Goal: Task Accomplishment & Management: Manage account settings

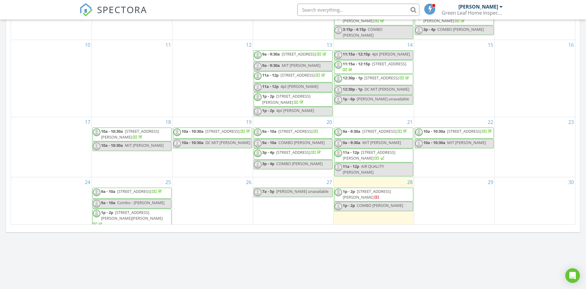
scroll to position [77, 0]
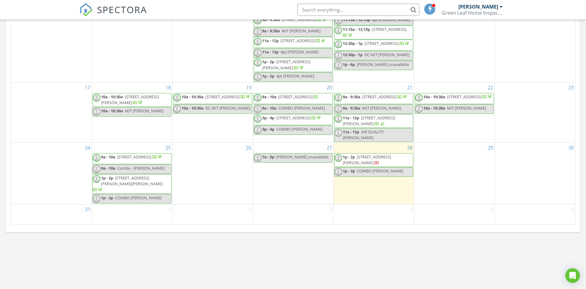
click at [134, 160] on span "412 Aruba Ct, Satellite Beach 32937" at bounding box center [134, 156] width 34 height 5
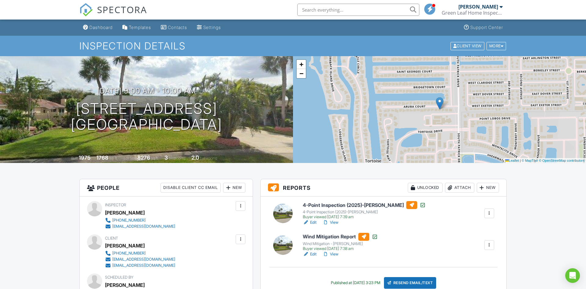
click at [332, 253] on link "View" at bounding box center [331, 254] width 16 height 6
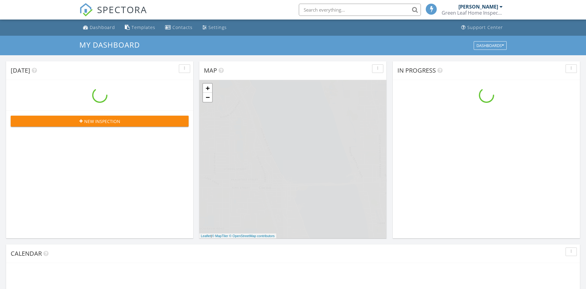
scroll to position [556, 587]
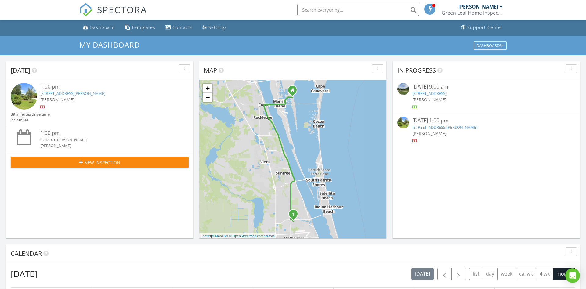
click at [436, 127] on link "2668 Trammel Ave, Melbourne, FL 32935" at bounding box center [445, 127] width 65 height 5
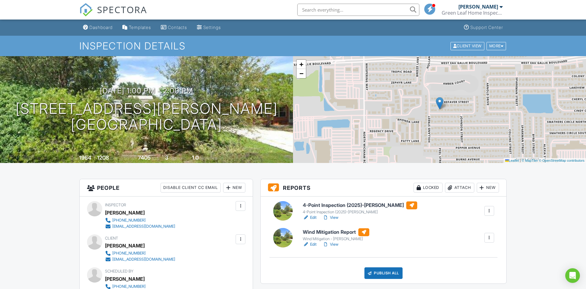
click at [314, 244] on link "Edit" at bounding box center [310, 245] width 14 height 6
click at [333, 217] on link "View" at bounding box center [331, 218] width 16 height 6
click at [333, 218] on link "View" at bounding box center [331, 218] width 16 height 6
click at [313, 218] on link "Edit" at bounding box center [310, 218] width 14 height 6
click at [334, 213] on div "4-Point Inspection (2025)-[PERSON_NAME]" at bounding box center [360, 212] width 115 height 5
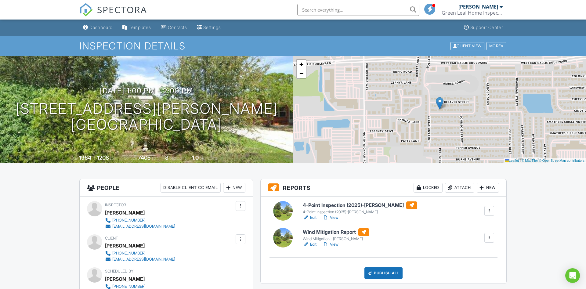
click at [337, 217] on link "View" at bounding box center [331, 218] width 16 height 6
click at [333, 216] on link "View" at bounding box center [331, 218] width 16 height 6
click at [333, 244] on link "View" at bounding box center [331, 245] width 16 height 6
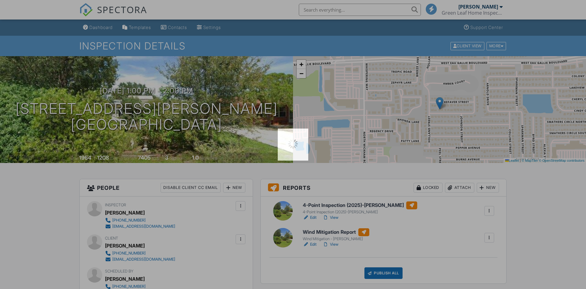
scroll to position [31, 0]
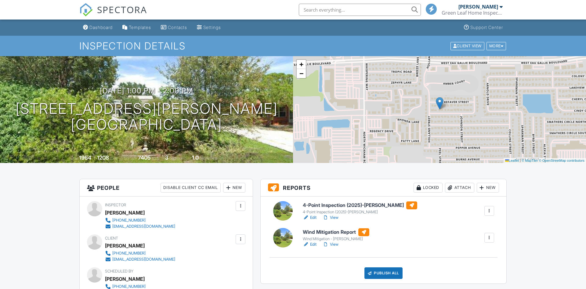
click at [314, 243] on link "Edit" at bounding box center [310, 245] width 14 height 6
click at [335, 244] on link "View" at bounding box center [331, 245] width 16 height 6
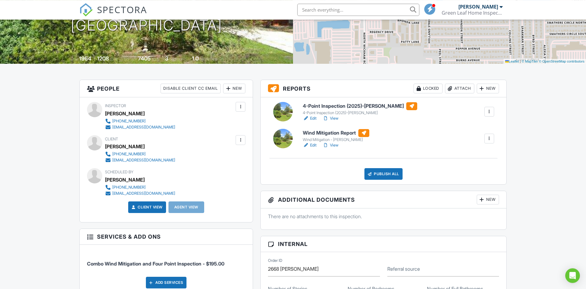
scroll to position [156, 0]
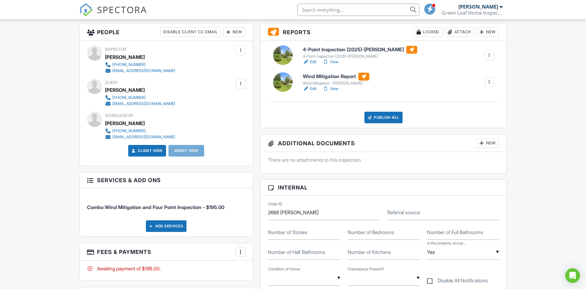
click at [243, 84] on div at bounding box center [241, 84] width 6 height 6
click at [205, 72] on div "Inspector Chris Oliva 321-501-0868 co.greenleafhomeinspections@gmail.com" at bounding box center [155, 60] width 100 height 28
click at [239, 83] on div at bounding box center [241, 84] width 6 height 6
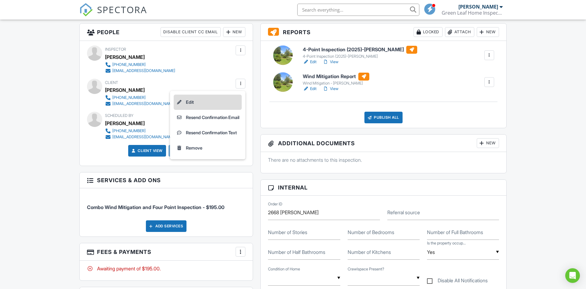
click at [190, 103] on li "Edit" at bounding box center [208, 102] width 68 height 15
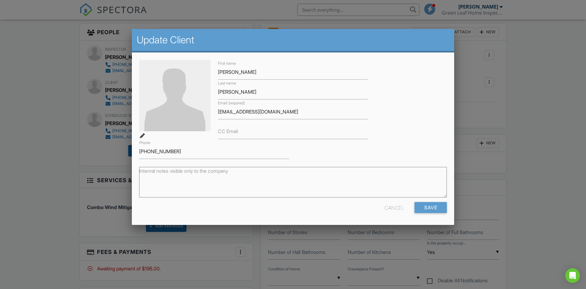
click at [227, 130] on label "CC Email" at bounding box center [228, 131] width 20 height 7
click at [227, 130] on input "CC Email" at bounding box center [293, 131] width 150 height 15
paste input "[US_STATE][EMAIL_ADDRESS][DOMAIN_NAME]"
type input "[US_STATE][EMAIL_ADDRESS][DOMAIN_NAME]"
click at [429, 205] on input "Save" at bounding box center [431, 207] width 32 height 11
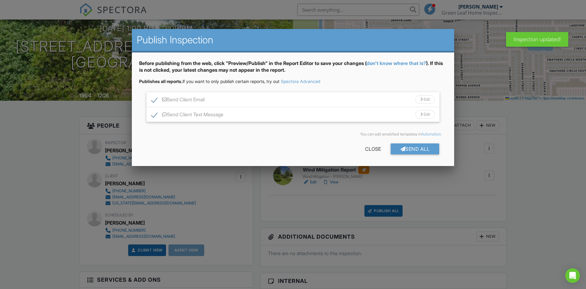
scroll to position [62, 0]
click at [274, 106] on div "Send Client Email Edit" at bounding box center [293, 99] width 293 height 15
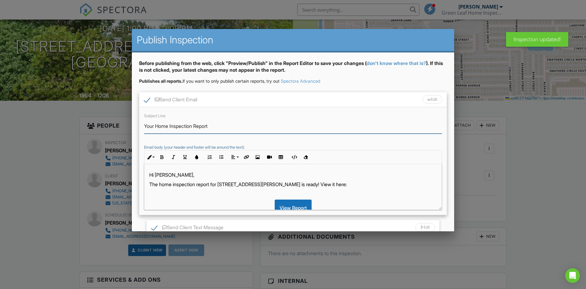
click at [192, 125] on input "Your Home Inspection Report" at bounding box center [293, 126] width 298 height 15
type input "Your Insurance Reports"
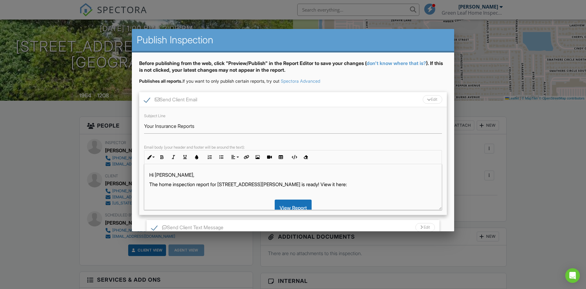
click at [195, 185] on p "The home inspection report for [STREET_ADDRESS][PERSON_NAME] is ready! View it …" at bounding box center [293, 184] width 288 height 7
click at [342, 186] on p "The 4-point & wind mitigation reports for 2668 Trammel Ave, Melbourne, FL 32935…" at bounding box center [293, 184] width 288 height 7
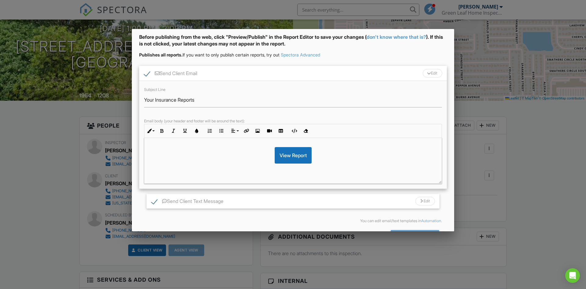
scroll to position [37, 0]
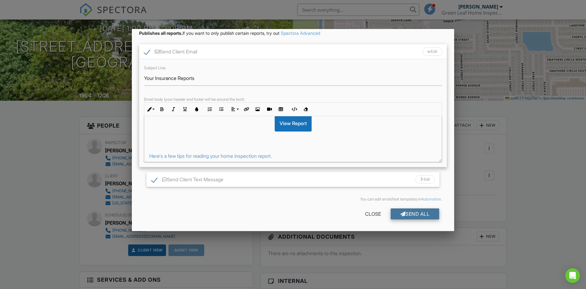
click at [405, 213] on div "Send All" at bounding box center [415, 214] width 49 height 11
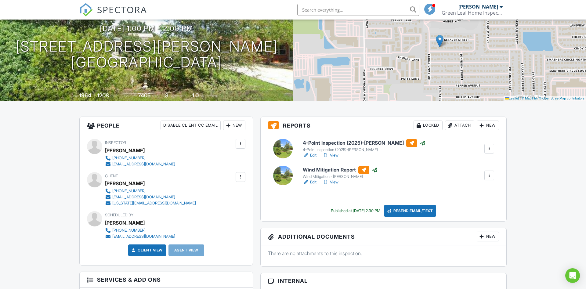
scroll to position [62, 0]
